Goal: Information Seeking & Learning: Learn about a topic

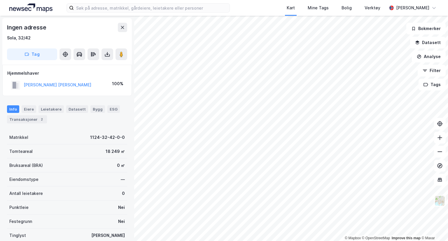
click at [122, 27] on icon at bounding box center [122, 27] width 3 height 3
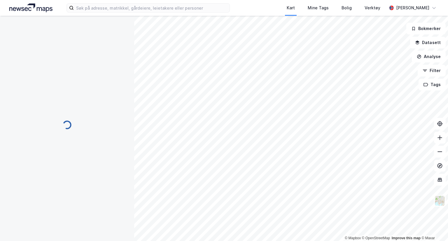
scroll to position [1, 0]
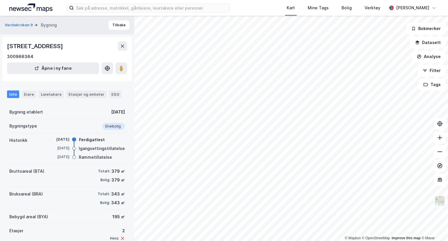
scroll to position [1, 0]
